Goal: Information Seeking & Learning: Learn about a topic

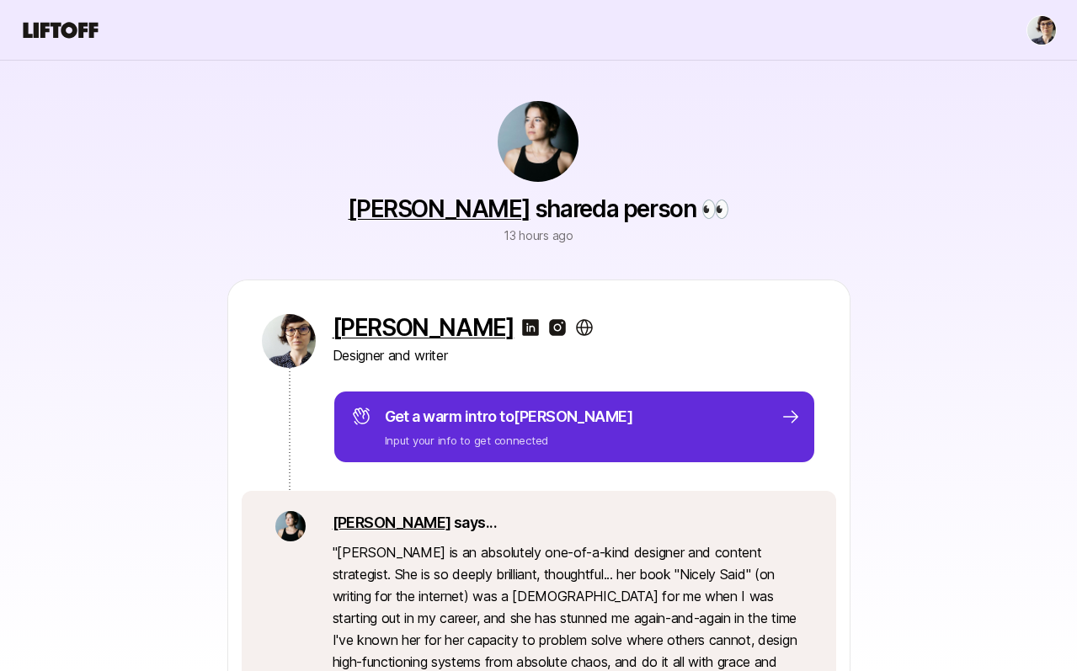
click at [86, 34] on icon at bounding box center [60, 31] width 81 height 24
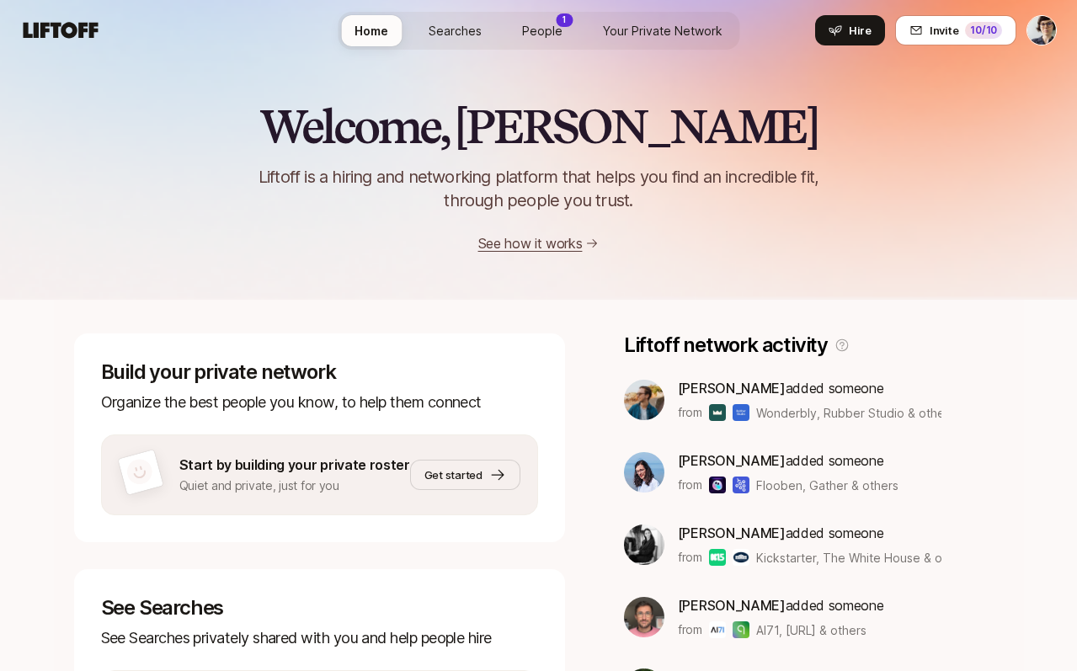
click at [549, 40] on link "People 1" at bounding box center [541, 30] width 67 height 31
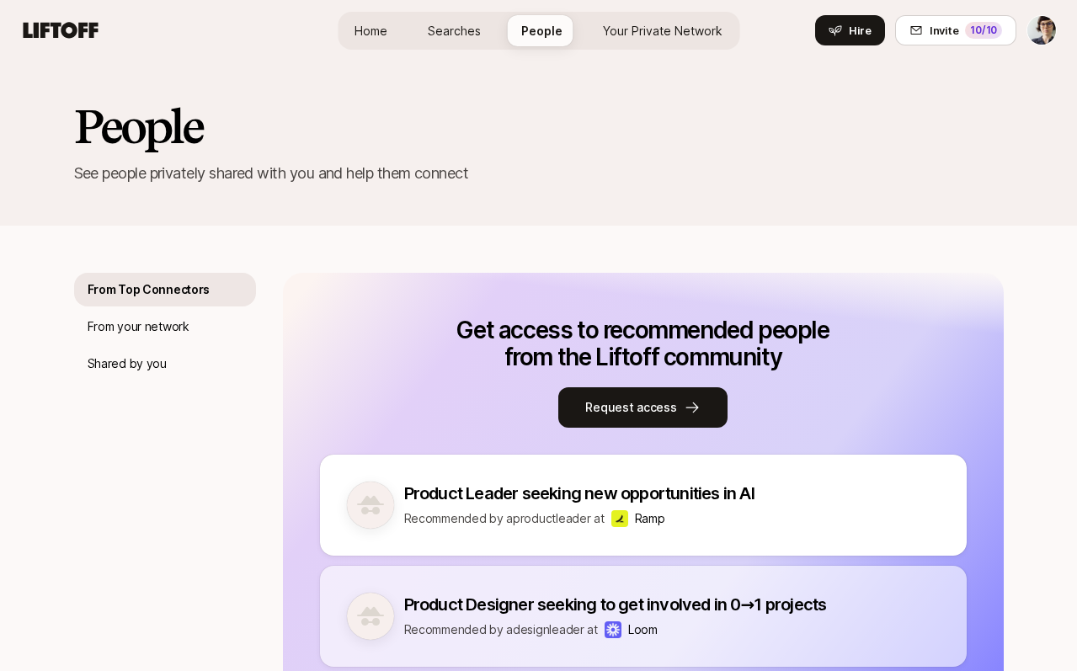
click at [46, 45] on div "Home Searches People Your Private Network Hire Hire Invite 10 /10" at bounding box center [538, 30] width 1036 height 30
click at [61, 30] on icon at bounding box center [61, 30] width 75 height 16
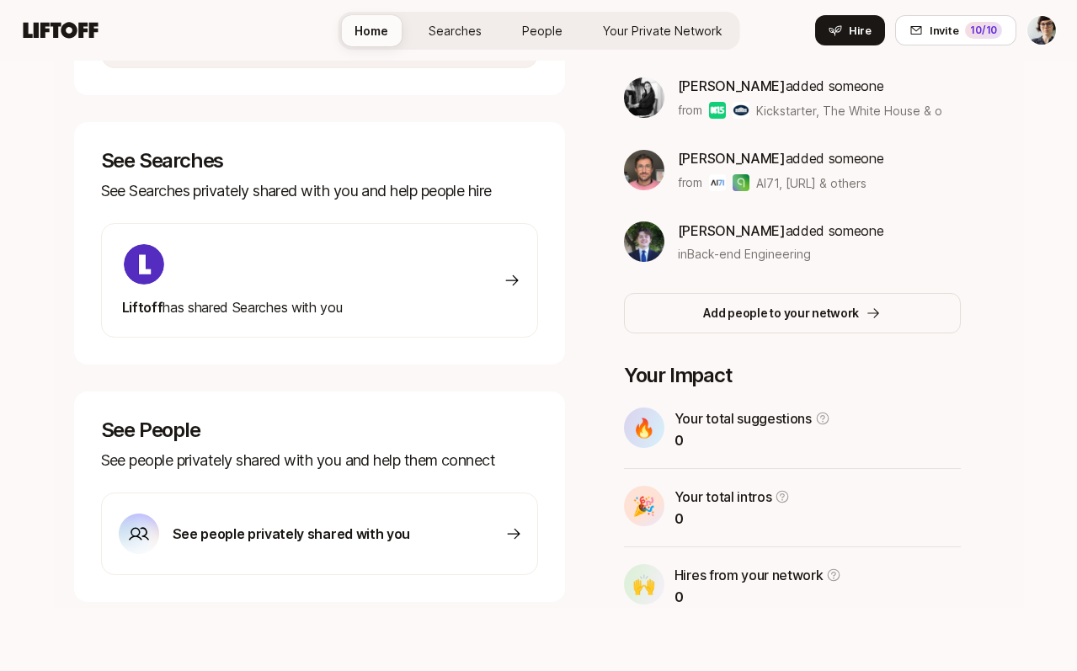
scroll to position [449, 0]
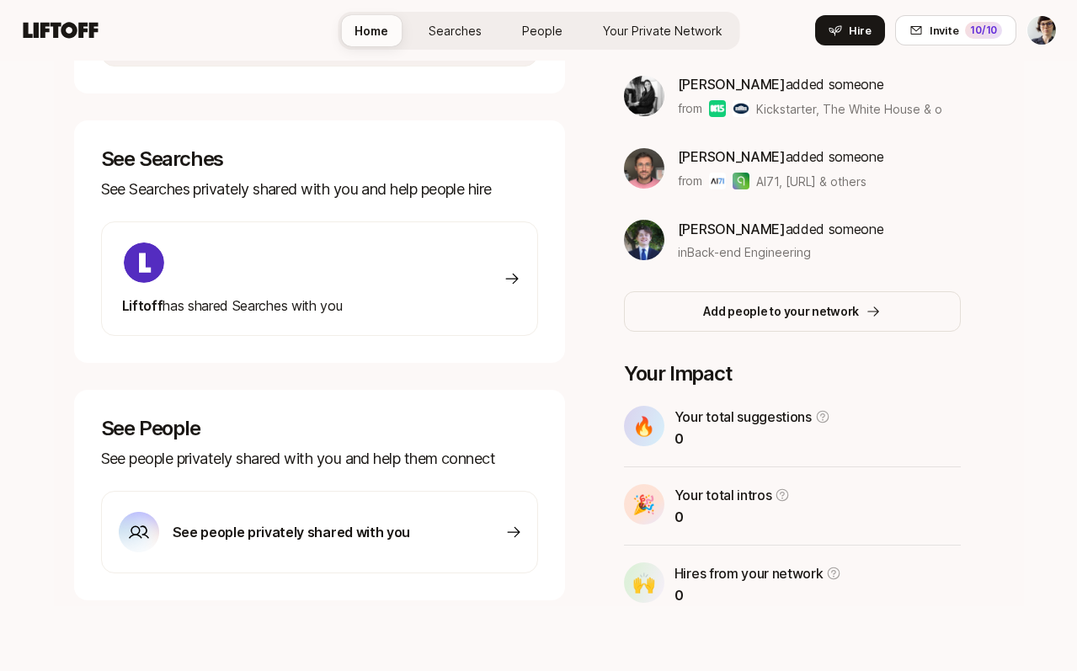
click at [385, 272] on div "Liftoff has shared Searches with you" at bounding box center [319, 278] width 437 height 114
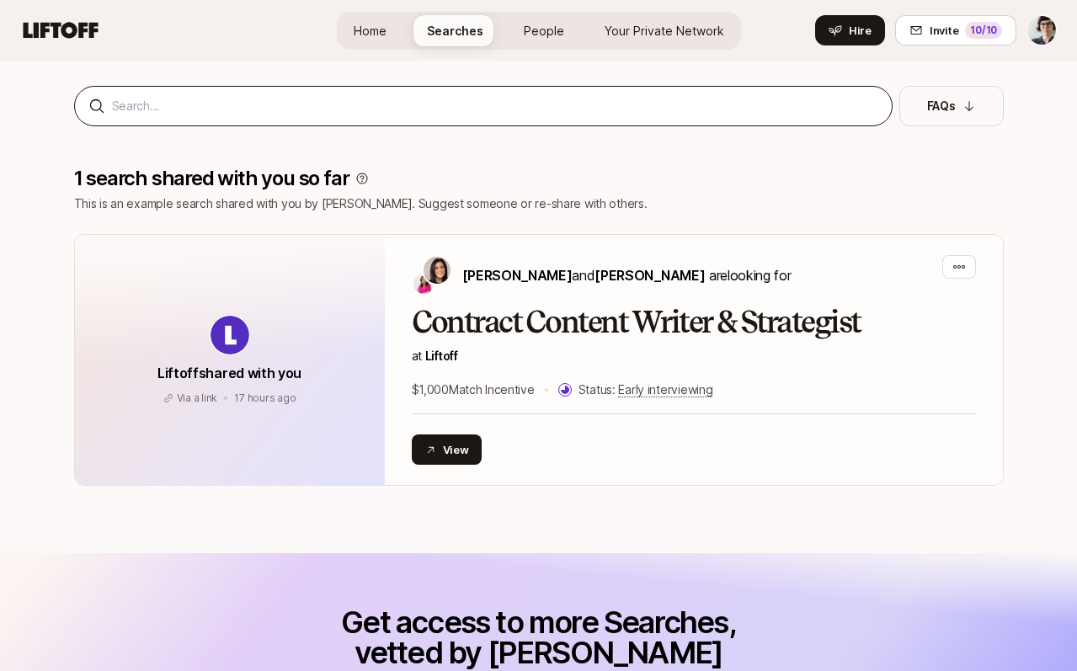
scroll to position [168, 0]
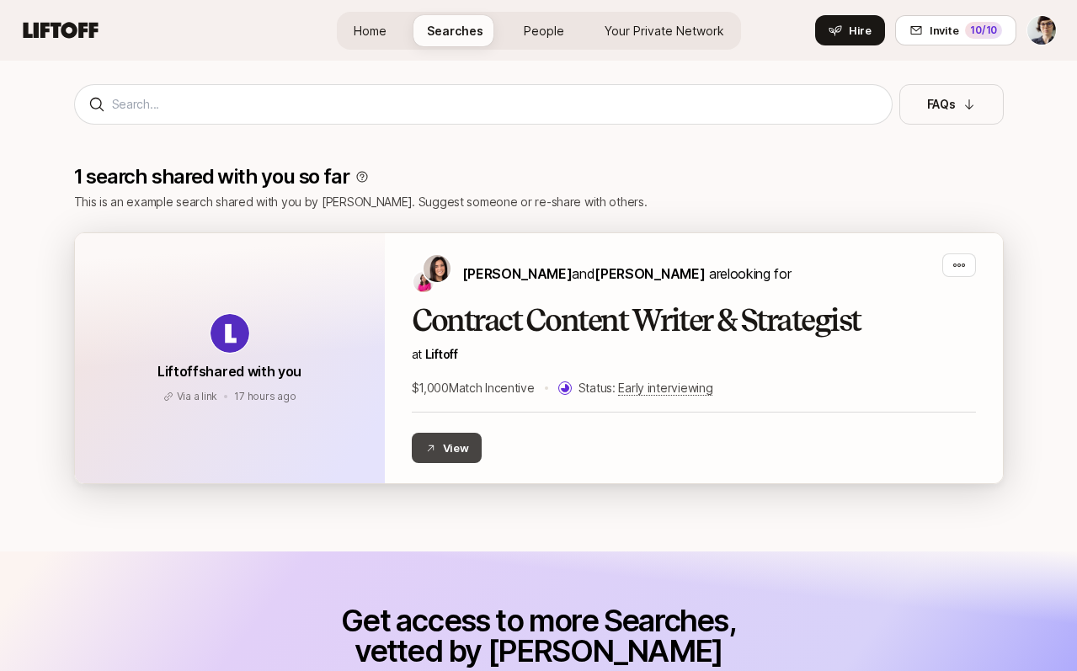
click at [444, 443] on button "View" at bounding box center [447, 448] width 71 height 30
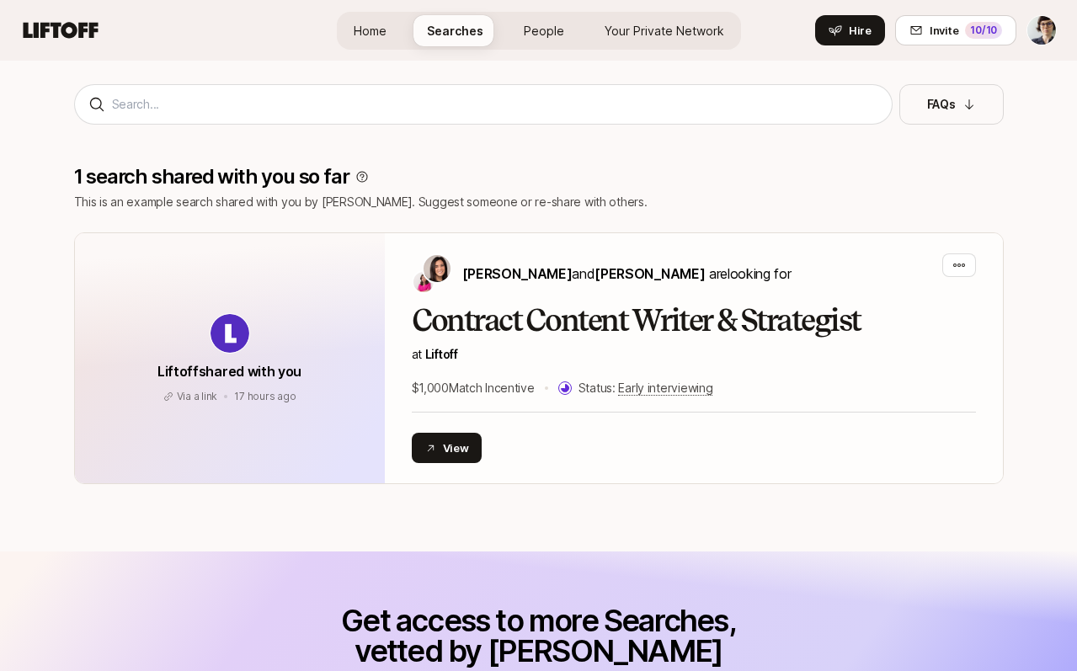
click at [548, 35] on span "People" at bounding box center [544, 31] width 40 height 18
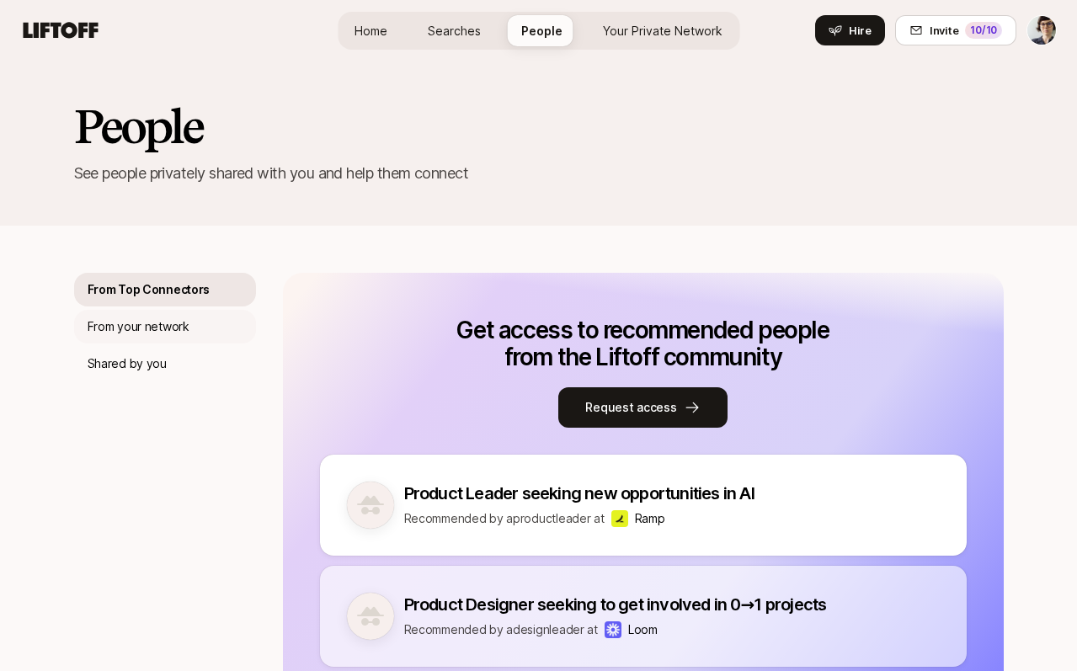
click at [144, 326] on p "From your network" at bounding box center [139, 326] width 102 height 20
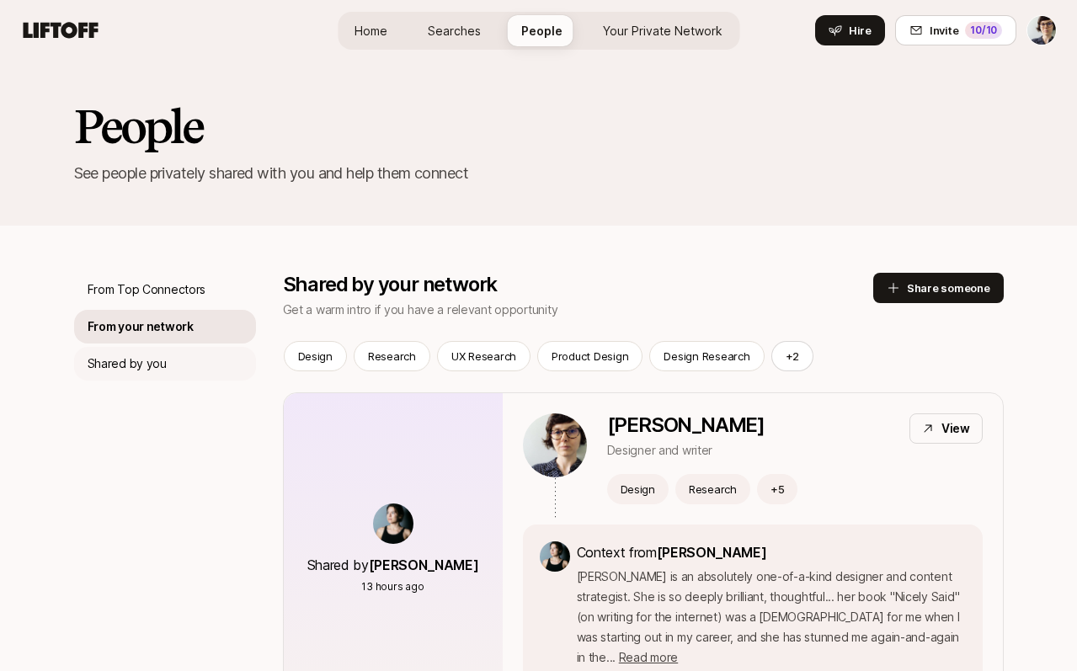
click at [138, 355] on p "Shared by you" at bounding box center [127, 364] width 79 height 20
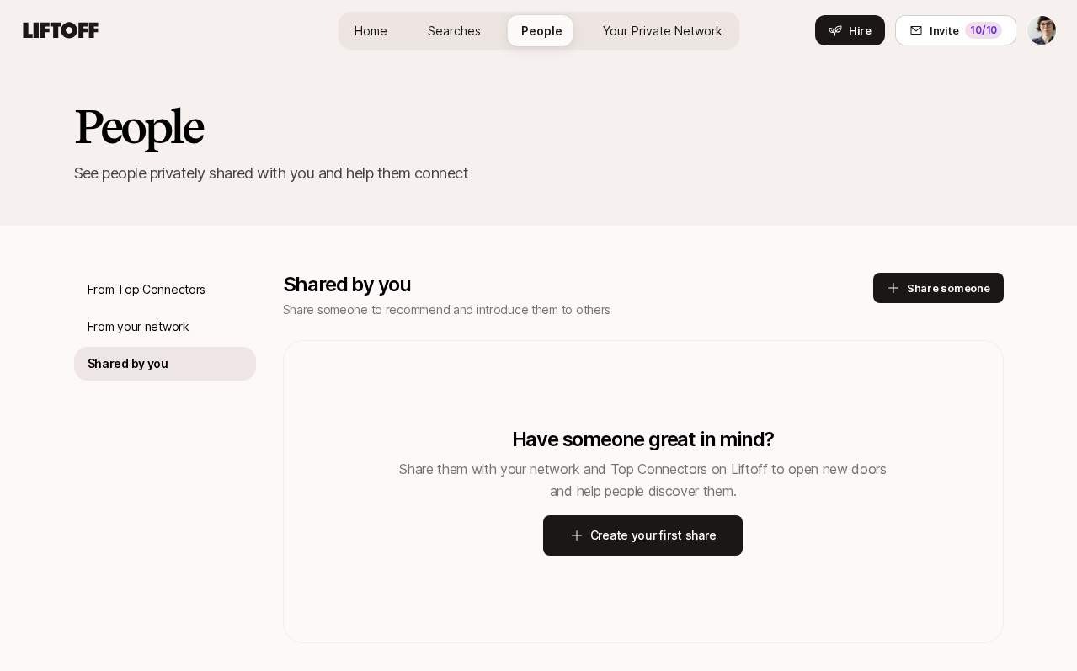
click at [799, 194] on div "People See people privately shared with you and help them connect" at bounding box center [538, 143] width 1077 height 165
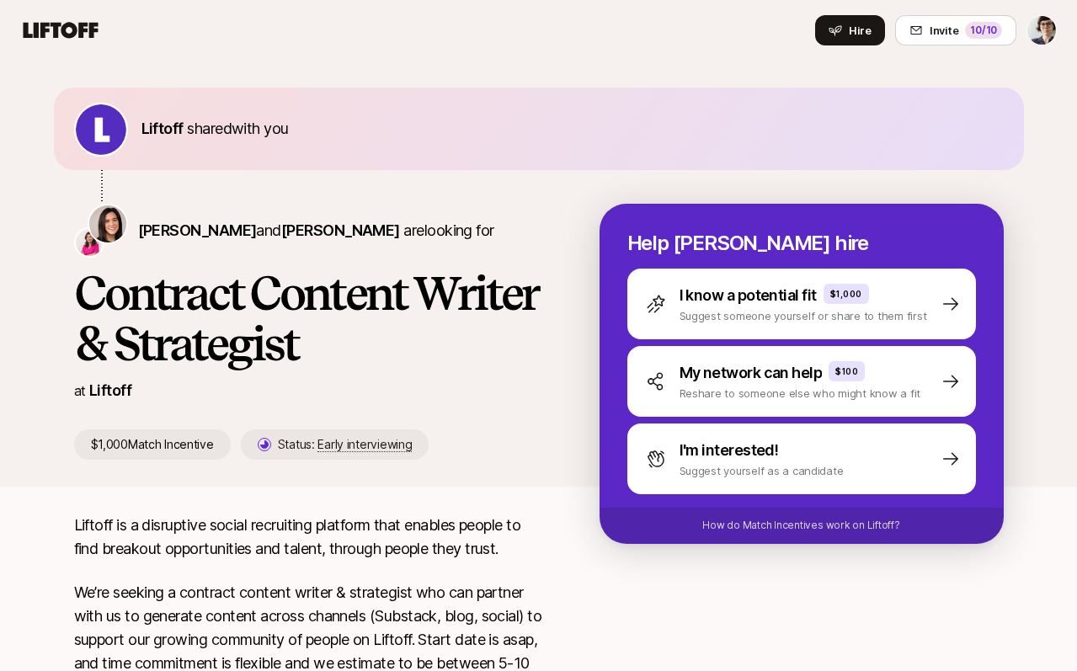
click at [50, 31] on icon at bounding box center [60, 31] width 81 height 24
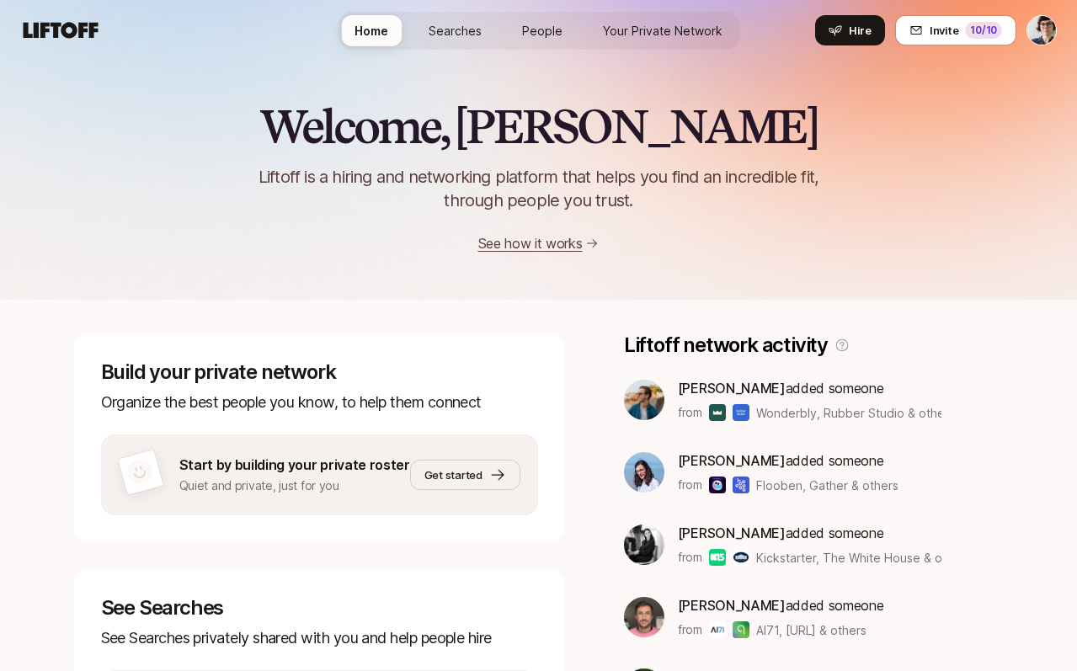
click at [448, 31] on span "Searches" at bounding box center [454, 31] width 53 height 18
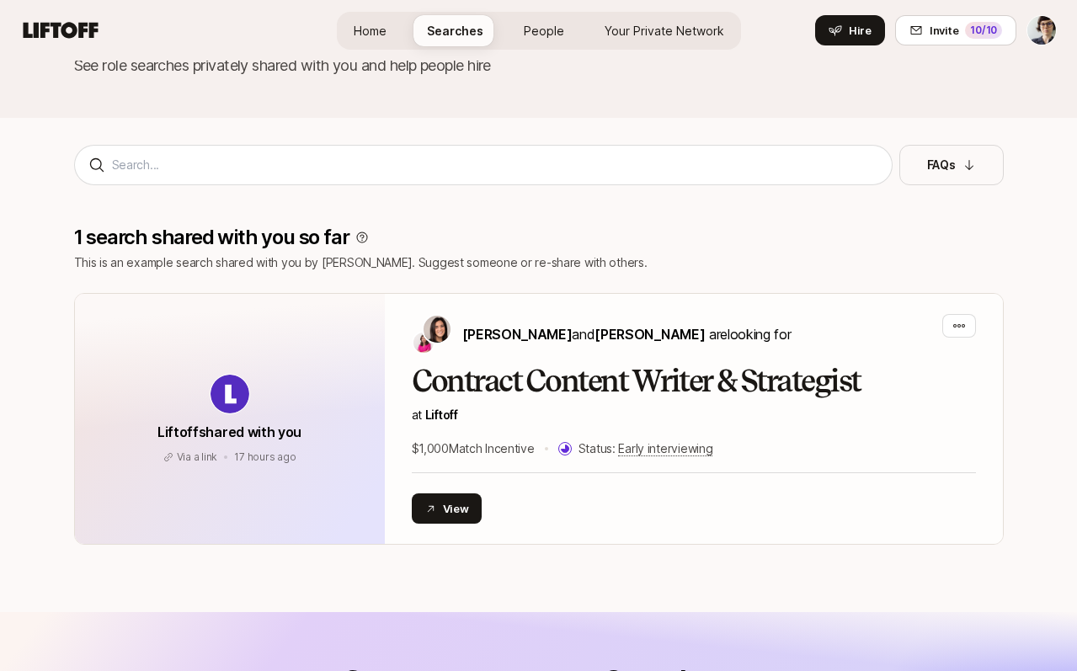
scroll to position [68, 0]
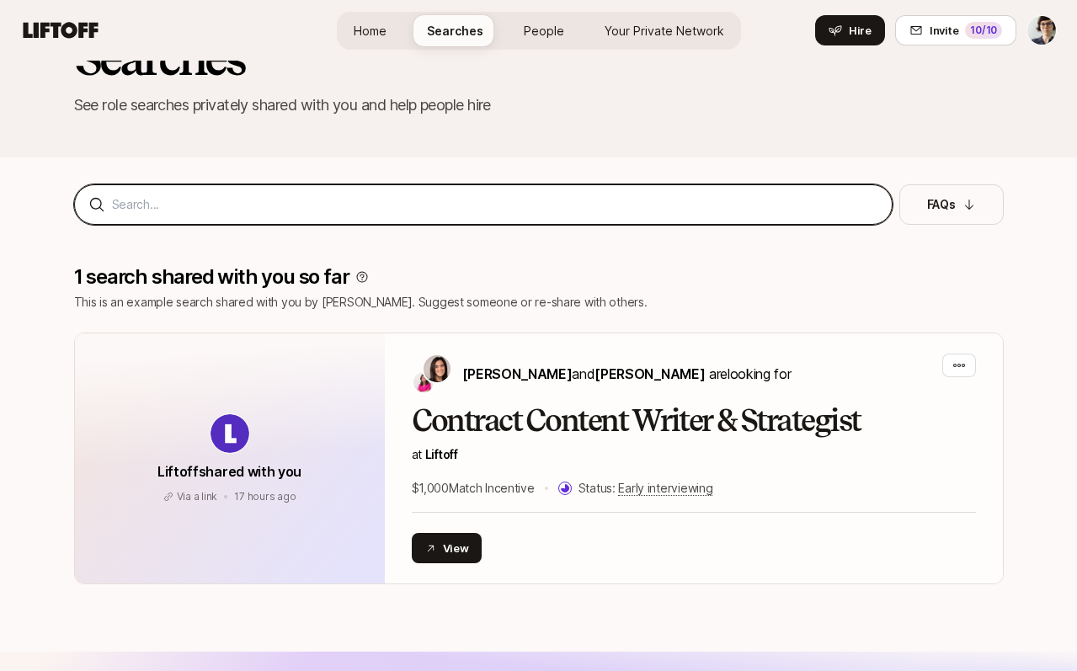
click at [291, 203] on input at bounding box center [495, 204] width 766 height 20
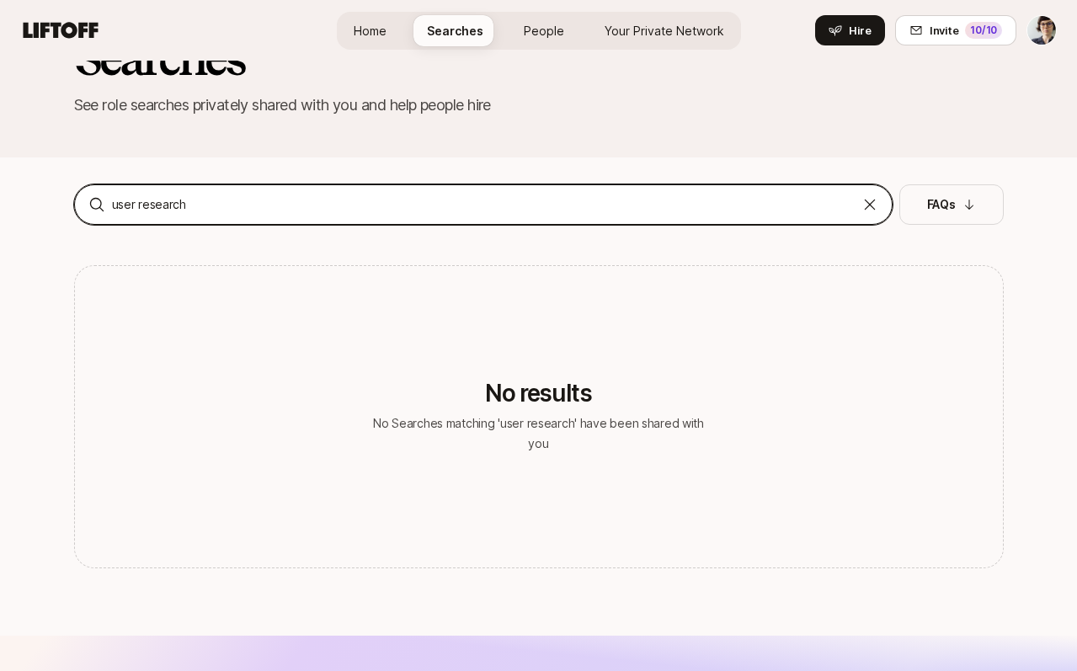
type input "user research"
